Goal: Task Accomplishment & Management: Use online tool/utility

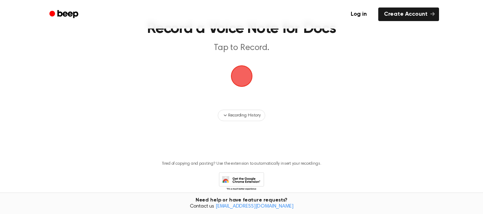
click at [236, 76] on span "button" at bounding box center [241, 76] width 20 height 20
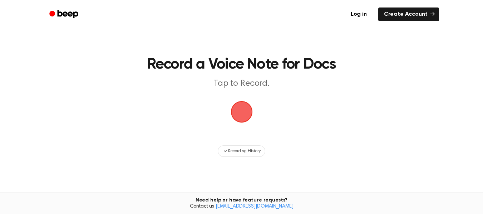
click at [238, 109] on span "button" at bounding box center [241, 112] width 20 height 20
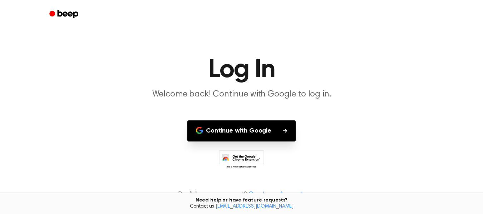
click at [211, 130] on button "Continue with Google" at bounding box center [241, 130] width 108 height 21
